Goal: Information Seeking & Learning: Find specific fact

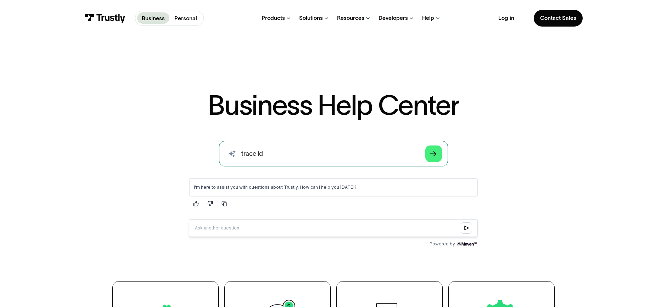
click at [240, 153] on input "trace id" at bounding box center [333, 153] width 229 height 25
type input "how to find trace id"
